Goal: Information Seeking & Learning: Learn about a topic

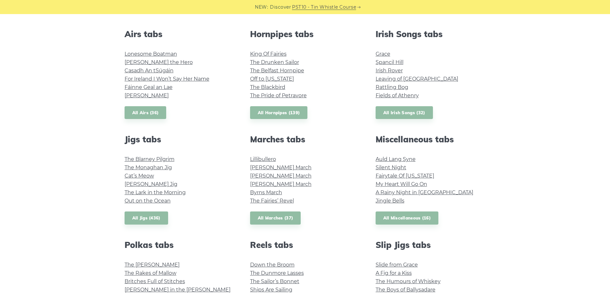
scroll to position [256, 0]
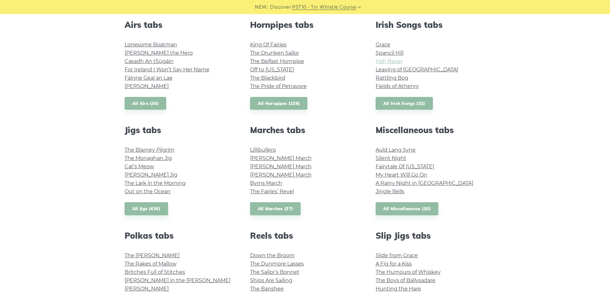
click at [382, 60] on link "Irish Rover" at bounding box center [388, 61] width 27 height 6
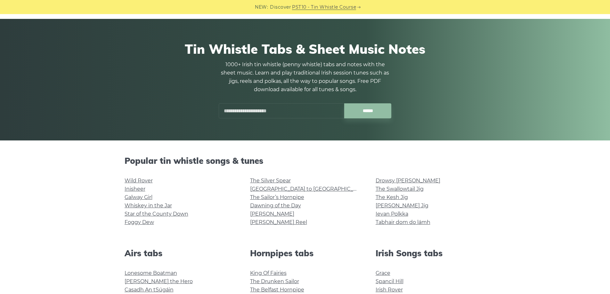
scroll to position [0, 0]
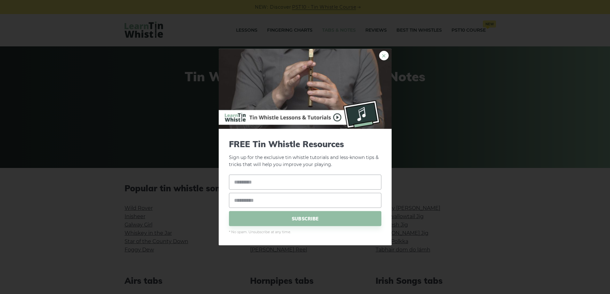
click at [383, 56] on link "×" at bounding box center [384, 56] width 10 height 10
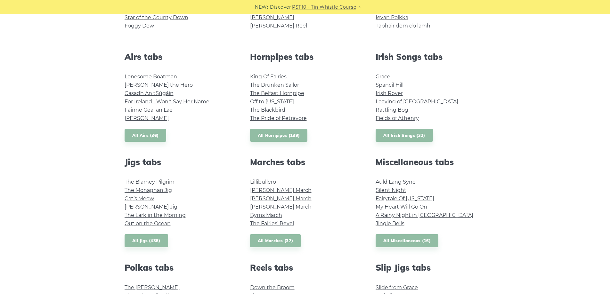
scroll to position [160, 0]
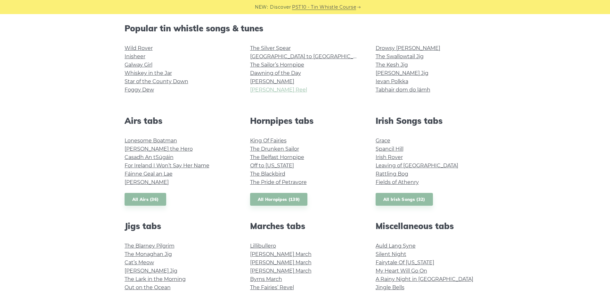
click at [264, 92] on link "Cooley’s Reel" at bounding box center [278, 90] width 57 height 6
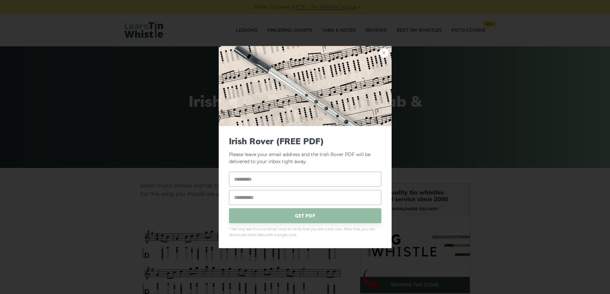
click at [382, 51] on link "×" at bounding box center [384, 53] width 10 height 10
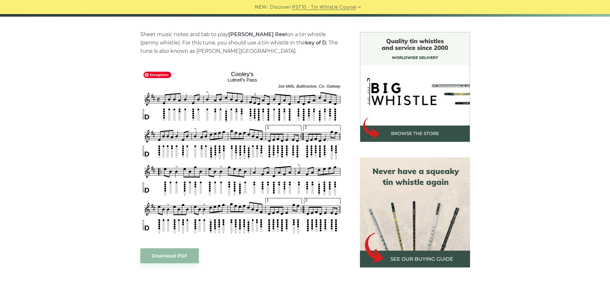
scroll to position [160, 0]
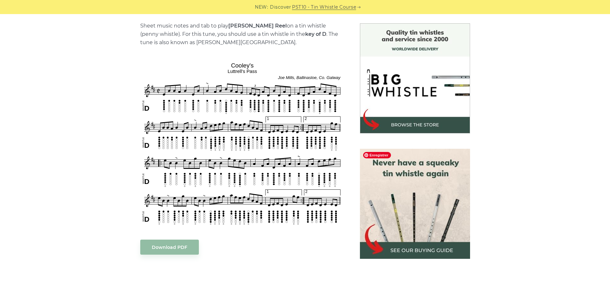
click at [421, 250] on img at bounding box center [415, 204] width 110 height 110
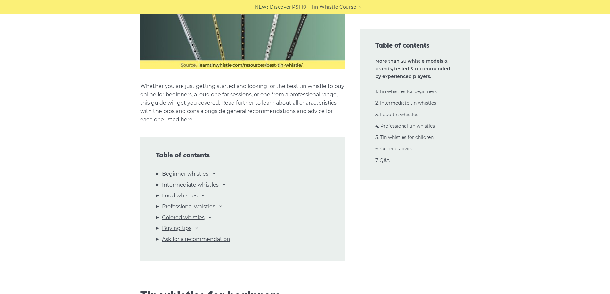
scroll to position [608, 0]
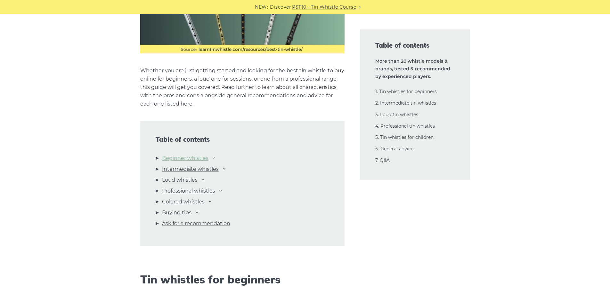
click at [201, 158] on link "Beginner whistles" at bounding box center [185, 158] width 46 height 8
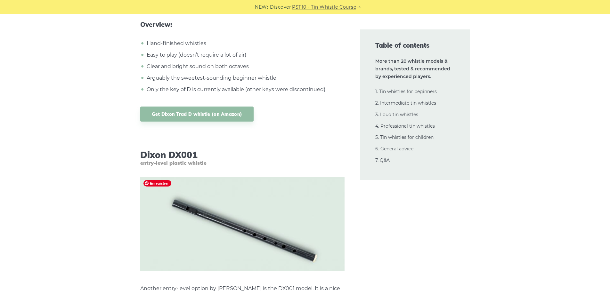
scroll to position [3034, 0]
